Goal: Information Seeking & Learning: Learn about a topic

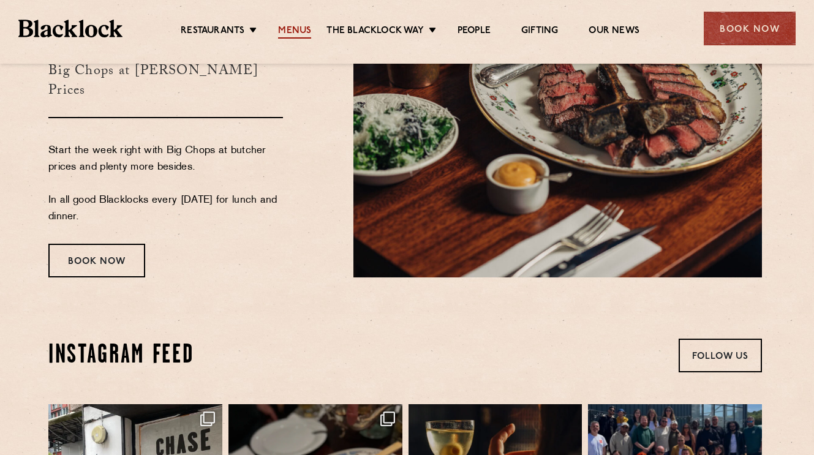
scroll to position [2734, 2]
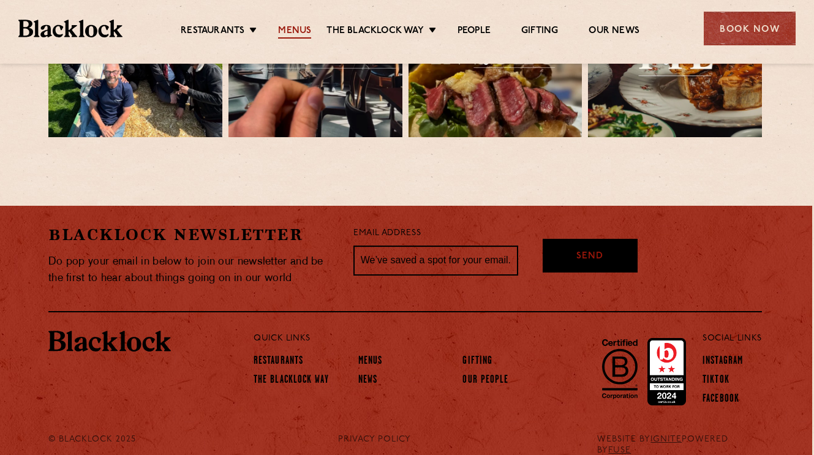
click at [296, 28] on link "Menus" at bounding box center [294, 31] width 33 height 13
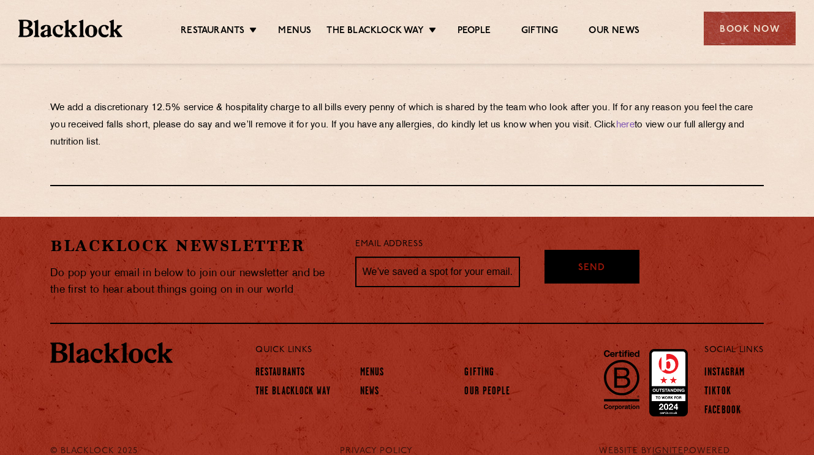
scroll to position [2188, 0]
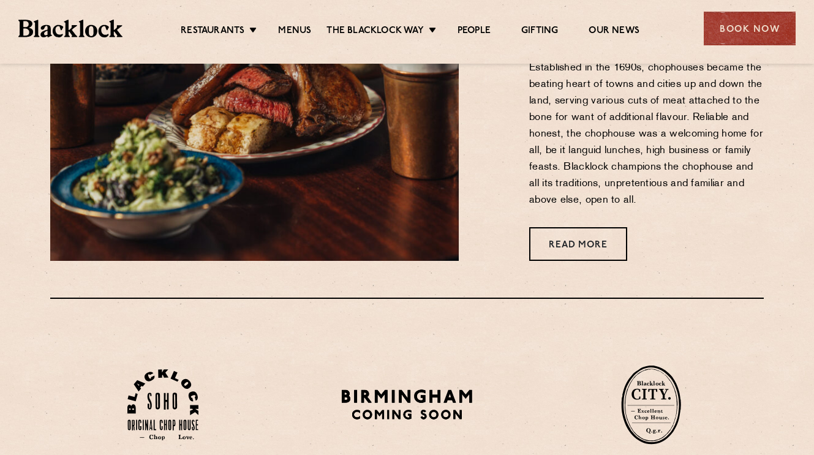
scroll to position [1036, 0]
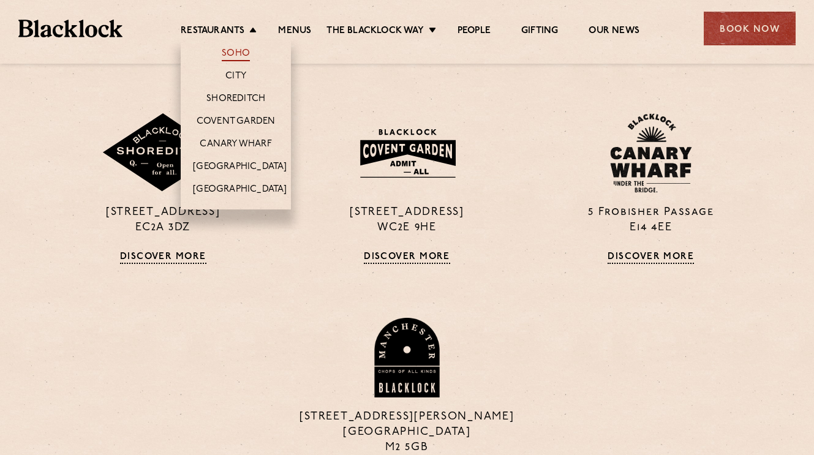
click at [241, 55] on link "Soho" at bounding box center [236, 54] width 28 height 13
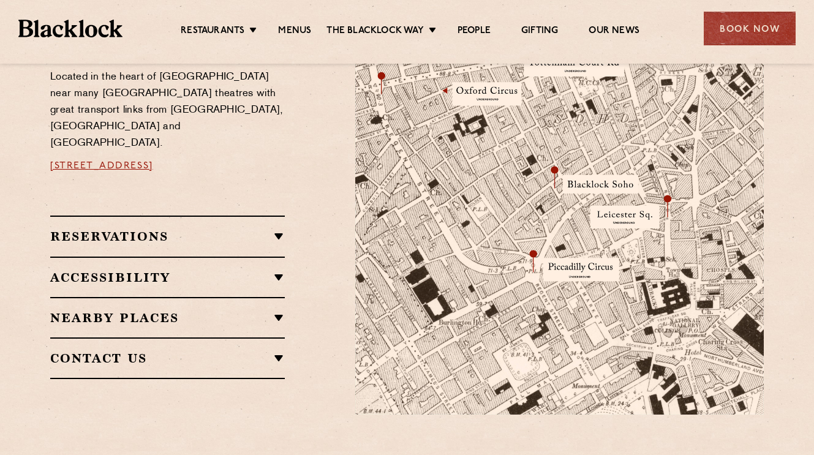
scroll to position [743, 0]
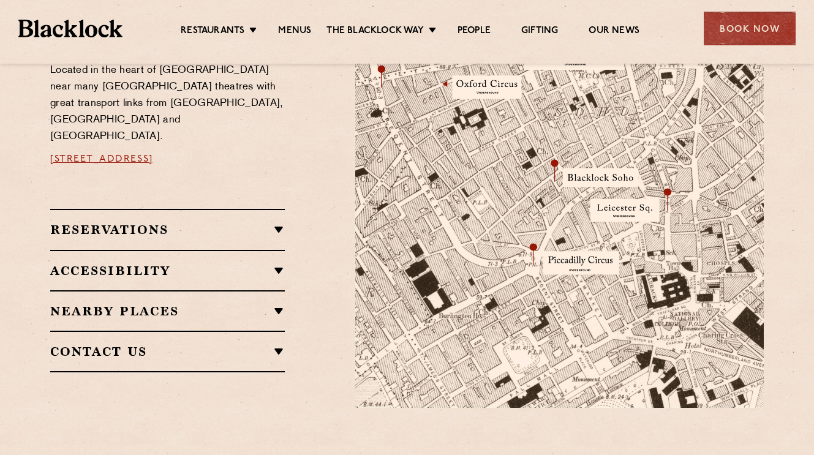
click at [250, 222] on h2 "Reservations" at bounding box center [167, 229] width 235 height 15
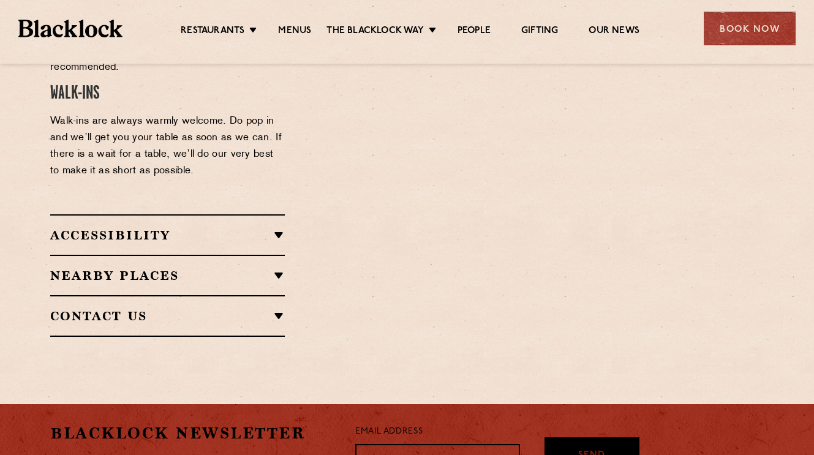
scroll to position [1113, 0]
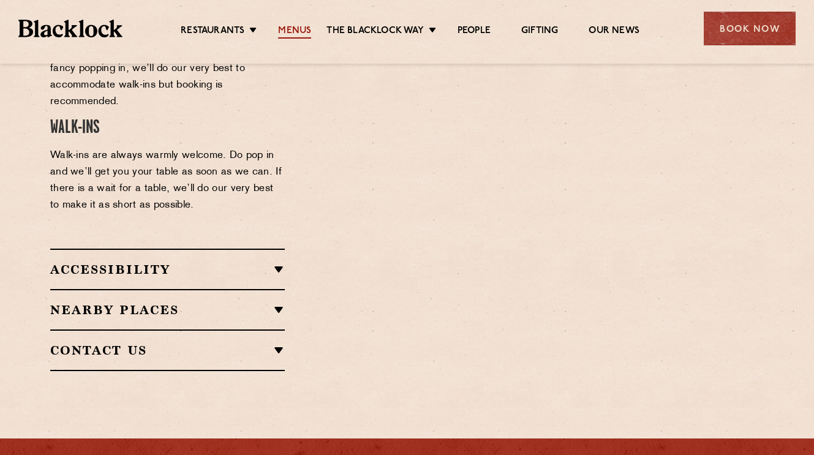
click at [297, 36] on link "Menus" at bounding box center [294, 31] width 33 height 13
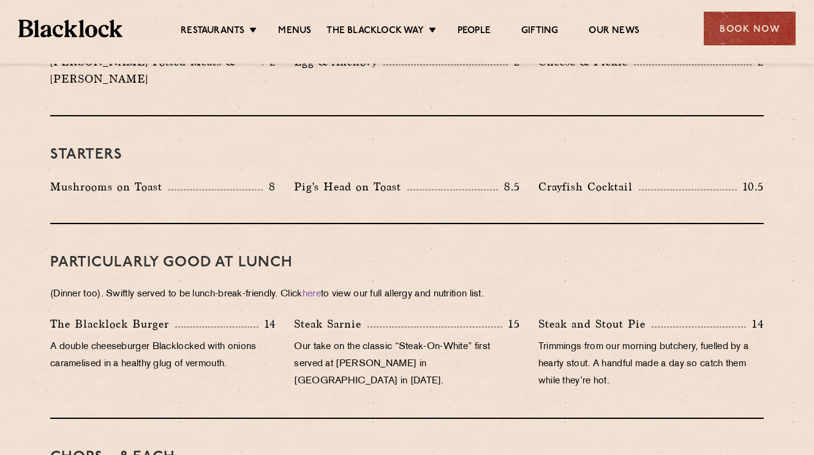
scroll to position [408, 0]
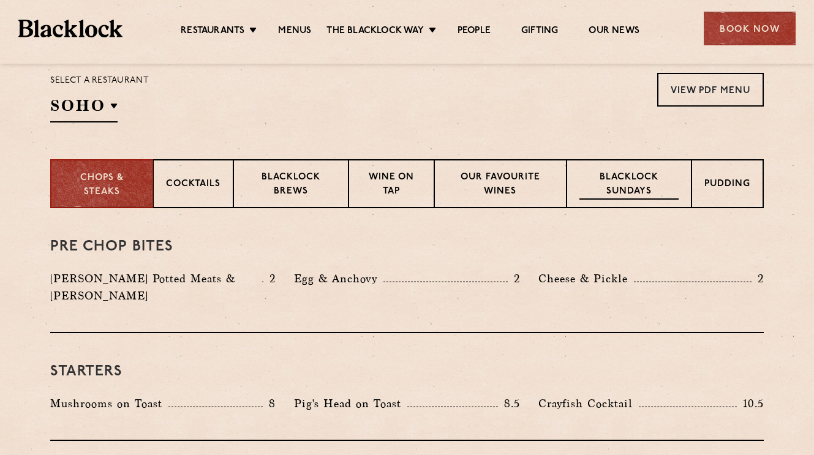
click at [612, 168] on div "Blacklock Sundays" at bounding box center [628, 183] width 125 height 49
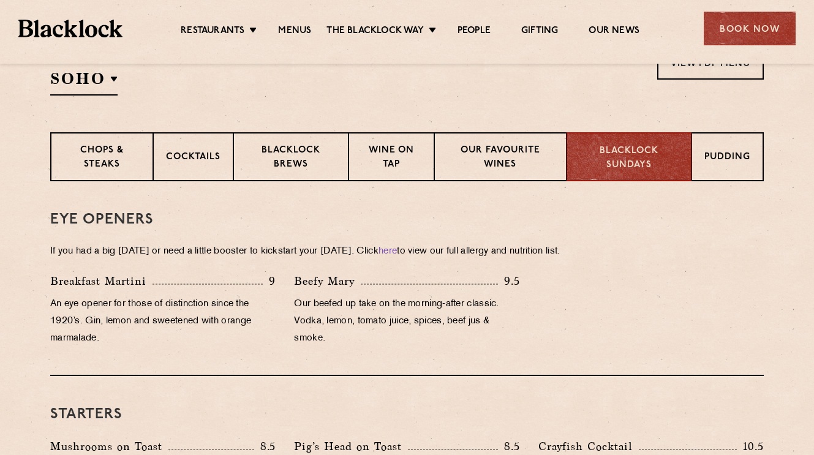
scroll to position [427, 0]
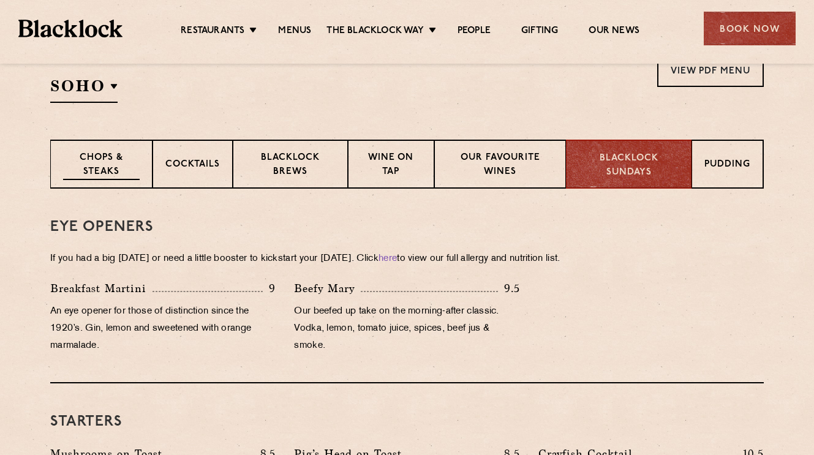
click at [151, 176] on div "Chops & Steaks" at bounding box center [101, 164] width 102 height 49
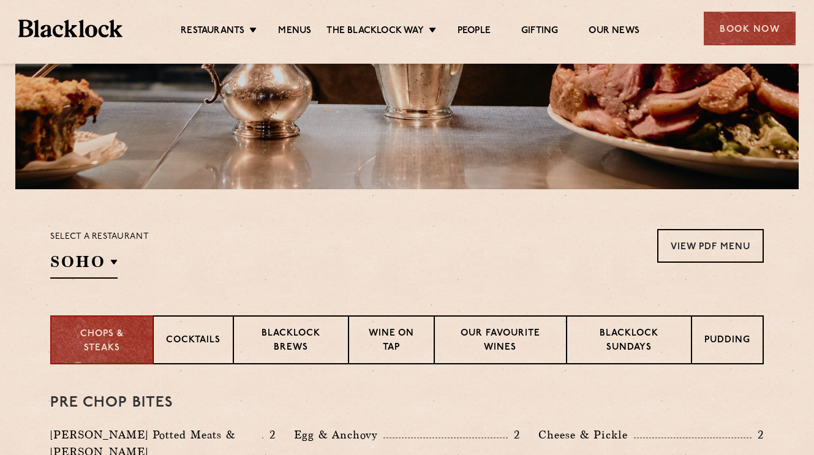
scroll to position [318, 0]
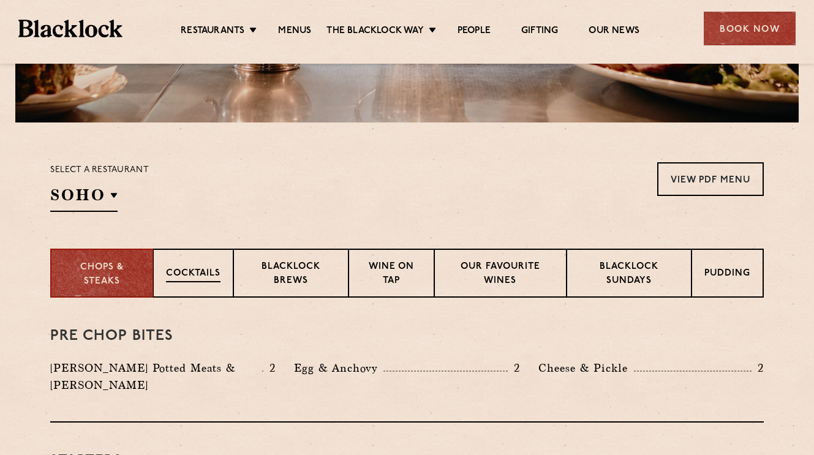
click at [219, 273] on p "Cocktails" at bounding box center [193, 274] width 55 height 15
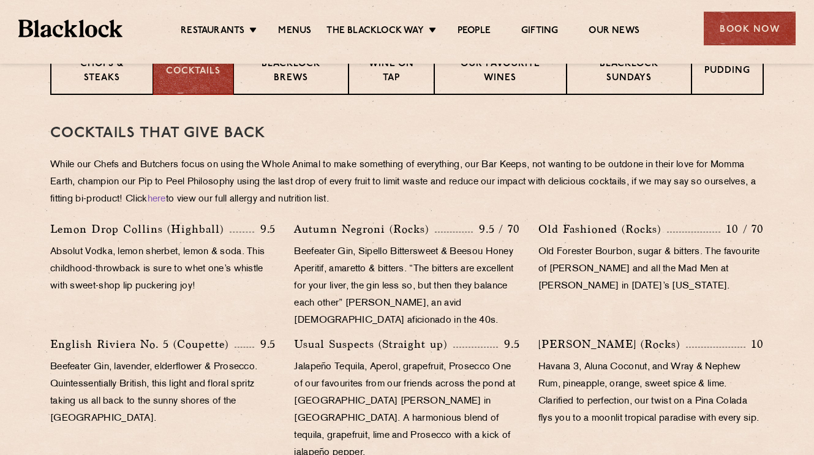
scroll to position [489, 0]
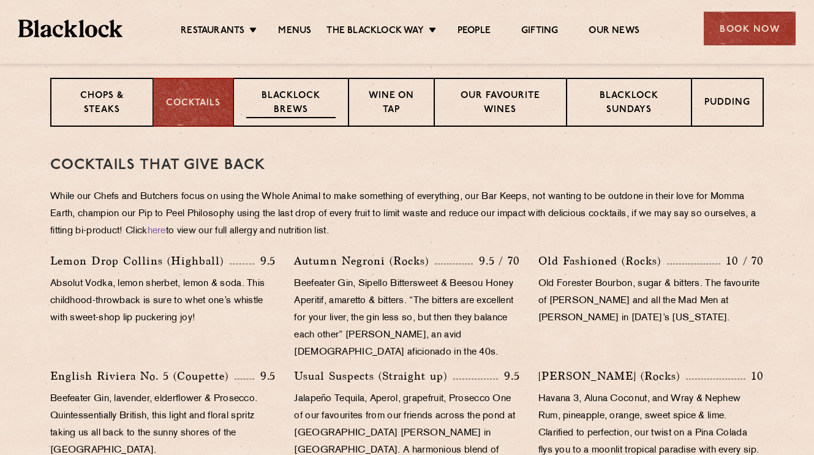
click at [320, 105] on p "Blacklock Brews" at bounding box center [290, 103] width 89 height 29
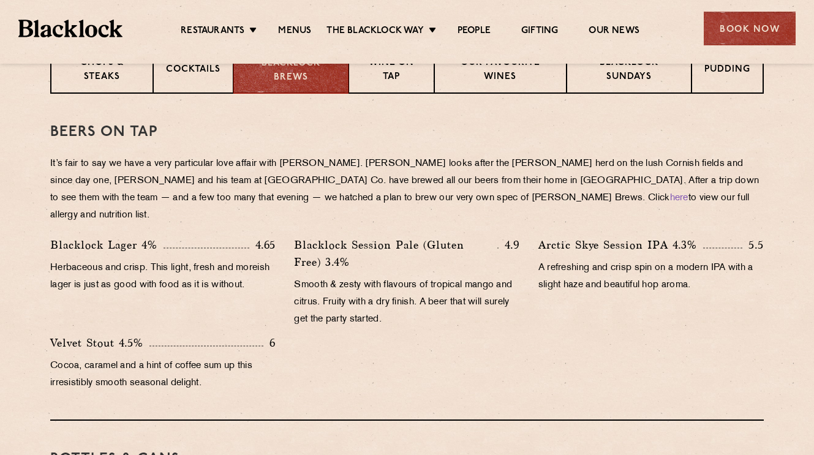
scroll to position [513, 0]
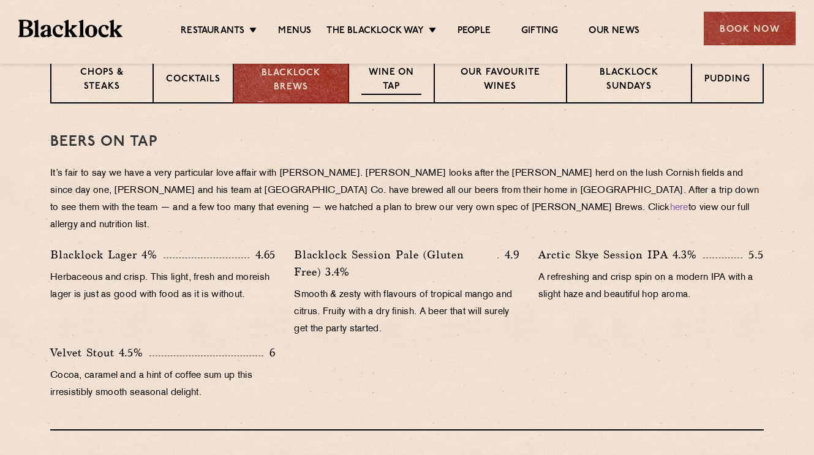
click at [421, 93] on p "Wine on Tap" at bounding box center [391, 80] width 60 height 29
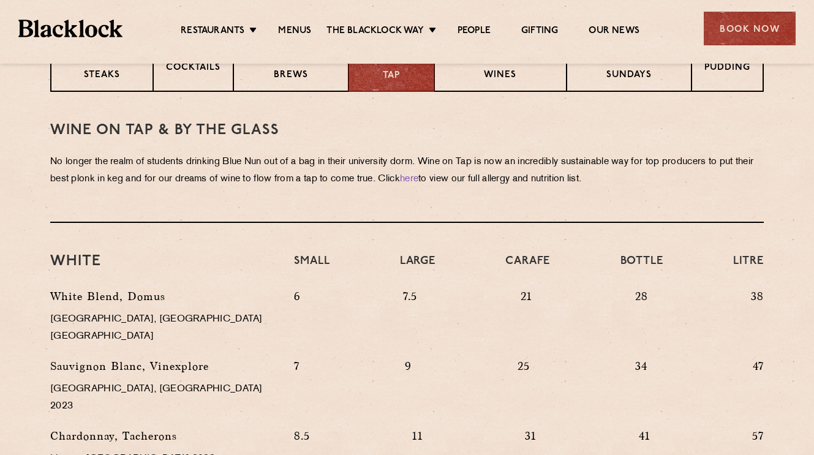
scroll to position [486, 0]
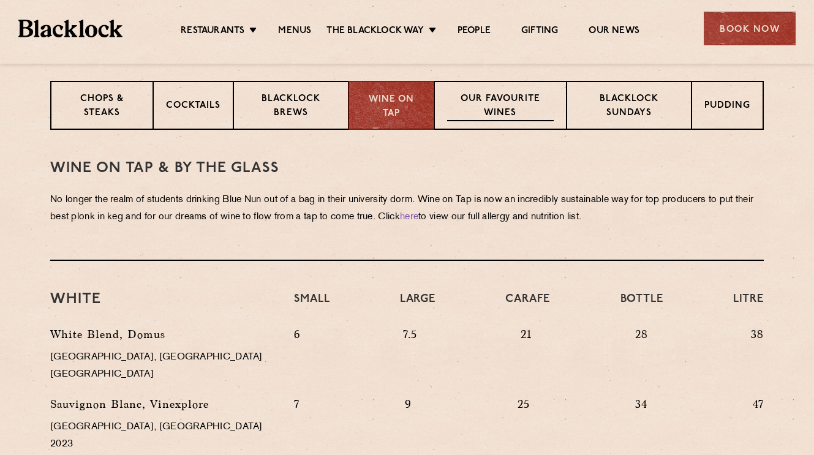
click at [499, 123] on div "Our favourite wines" at bounding box center [500, 105] width 132 height 49
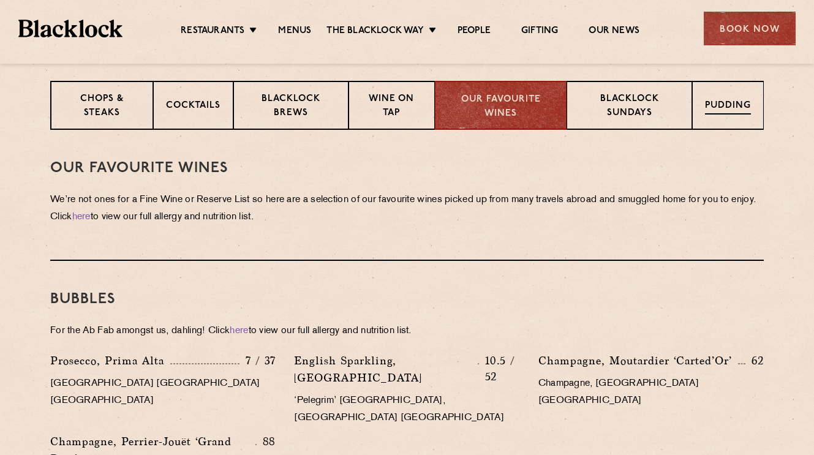
click at [715, 104] on p "Pudding" at bounding box center [728, 106] width 46 height 15
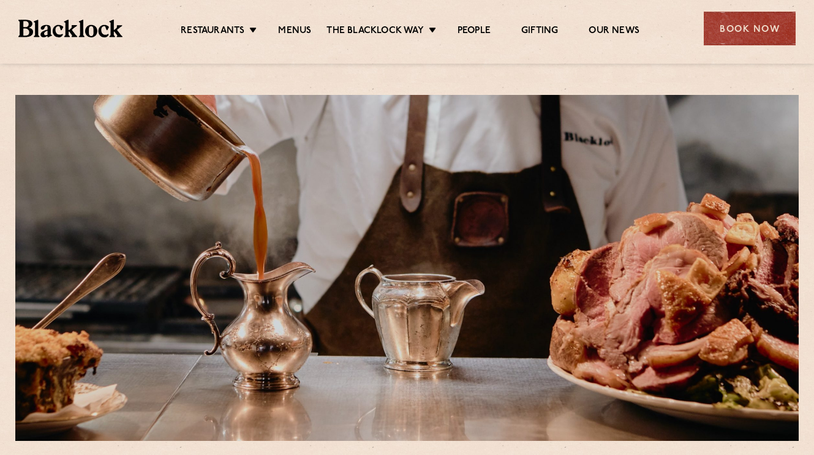
scroll to position [0, 0]
